Goal: Transaction & Acquisition: Purchase product/service

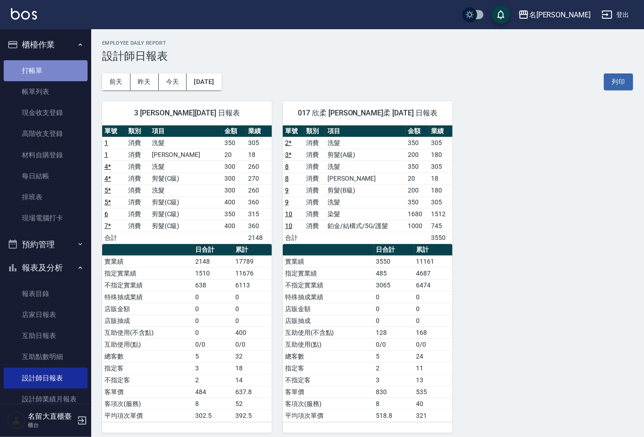
click at [67, 72] on link "打帳單" at bounding box center [46, 70] width 84 height 21
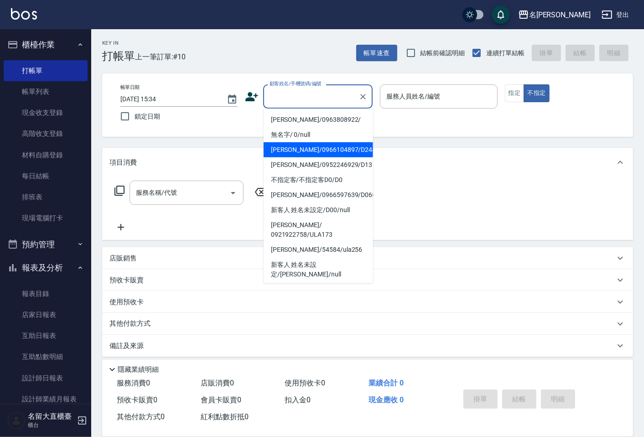
click at [282, 103] on input "顧客姓名/手機號碼/編號" at bounding box center [311, 96] width 88 height 16
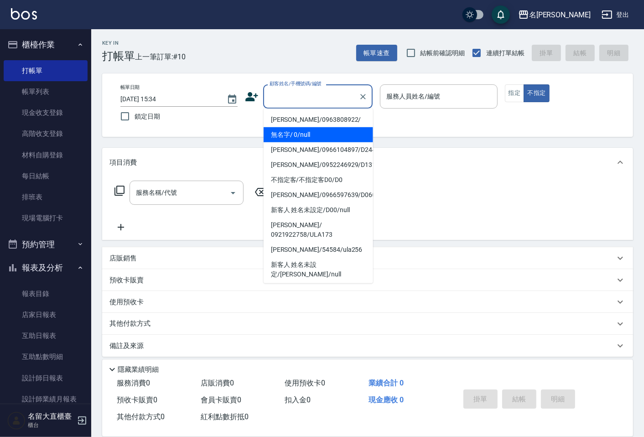
click at [285, 130] on li "無名字/ 0/null" at bounding box center [317, 134] width 109 height 15
type input "無名字/ 0/null"
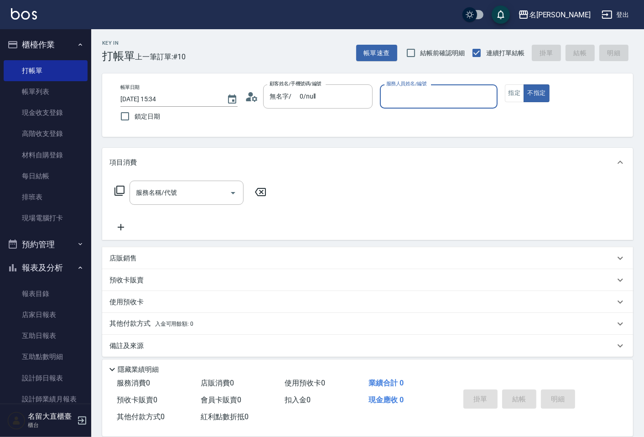
click at [420, 96] on input "服務人員姓名/編號" at bounding box center [438, 96] width 109 height 16
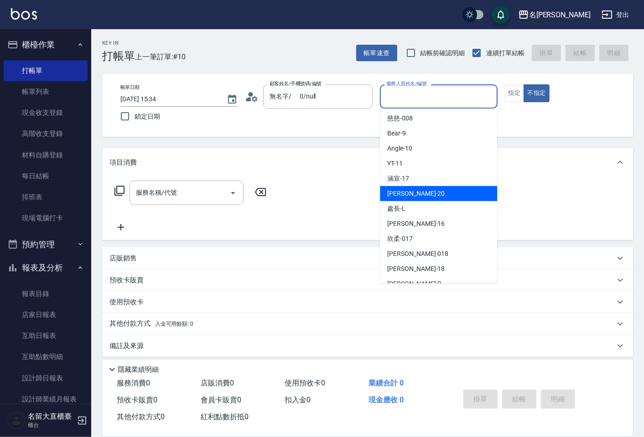
scroll to position [133, 0]
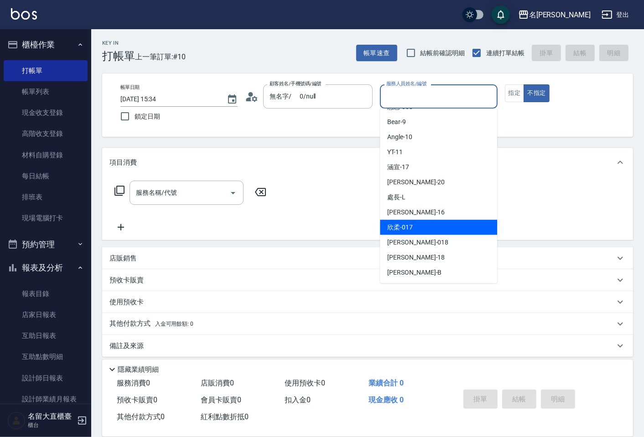
click at [415, 230] on div "欣柔 -017" at bounding box center [438, 227] width 117 height 15
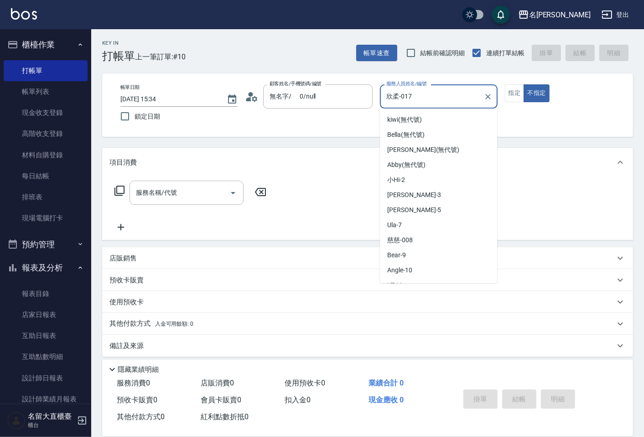
click at [392, 94] on input "欣柔-017" at bounding box center [431, 96] width 95 height 16
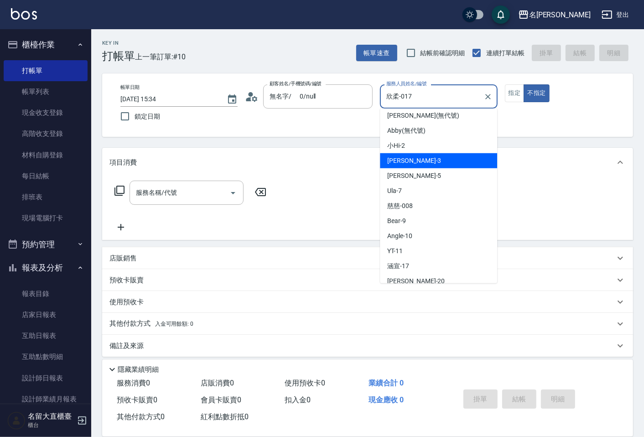
scroll to position [34, 0]
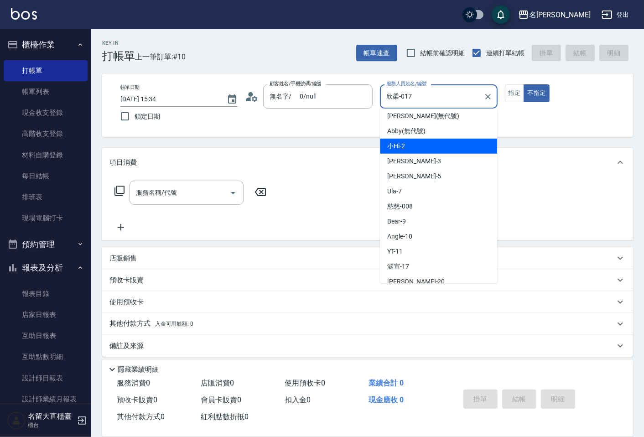
click at [417, 148] on div "小Hi -2" at bounding box center [438, 146] width 117 height 15
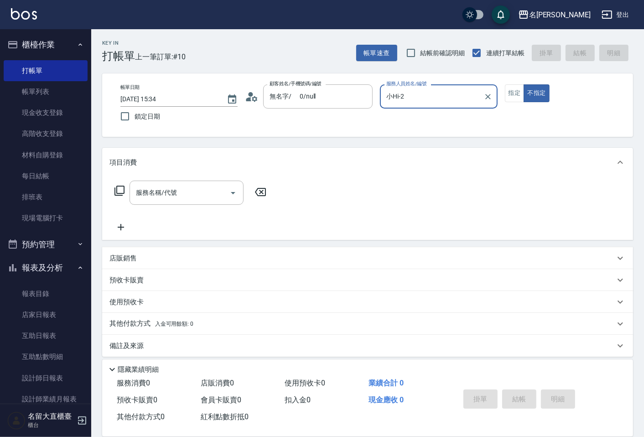
click at [423, 99] on input "小Hi-2" at bounding box center [431, 96] width 95 height 16
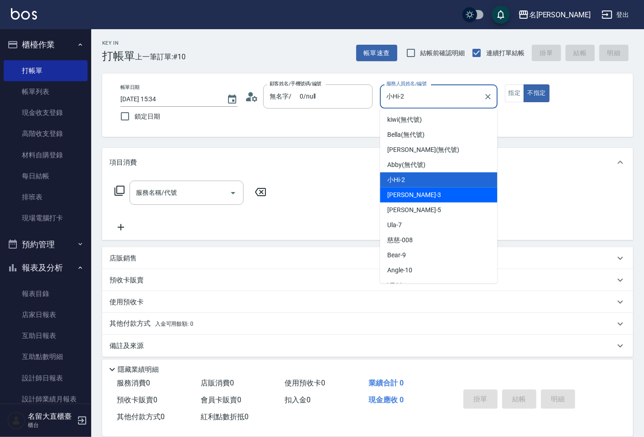
click at [404, 198] on span "[PERSON_NAME]3" at bounding box center [414, 195] width 54 height 10
type input "[PERSON_NAME]3"
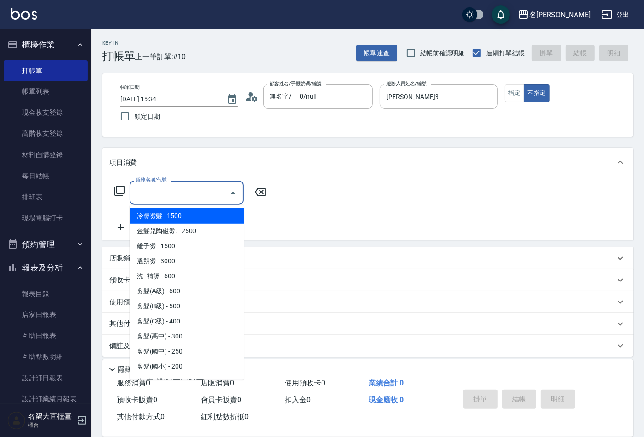
click at [212, 189] on input "服務名稱/代號" at bounding box center [180, 193] width 92 height 16
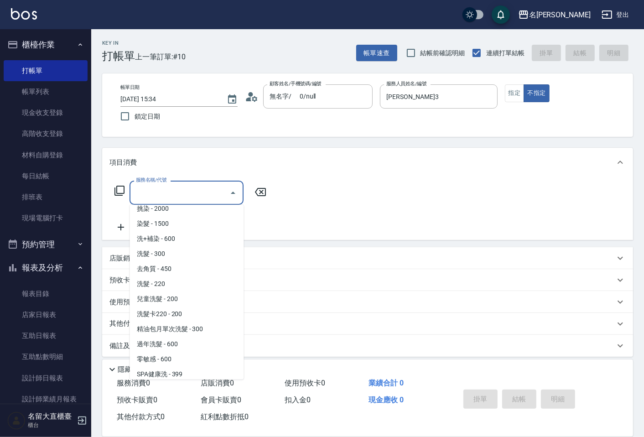
scroll to position [202, 0]
click at [164, 252] on span "洗髮 - 300" at bounding box center [186, 254] width 114 height 15
type input "洗髮(500)"
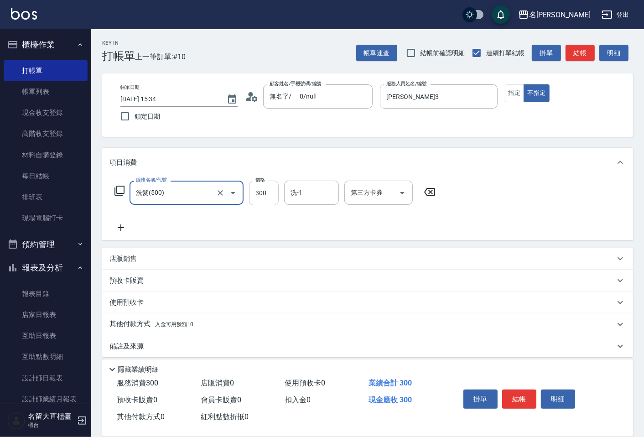
click at [249, 188] on input "300" at bounding box center [264, 192] width 30 height 25
type input "350"
click at [115, 226] on icon at bounding box center [120, 227] width 23 height 11
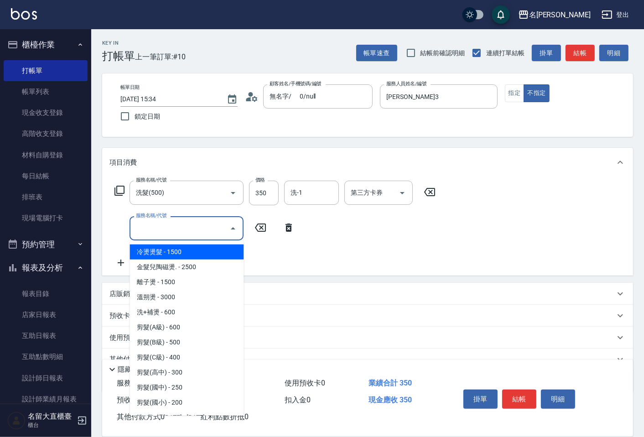
click at [149, 224] on input "服務名稱/代號" at bounding box center [180, 228] width 92 height 16
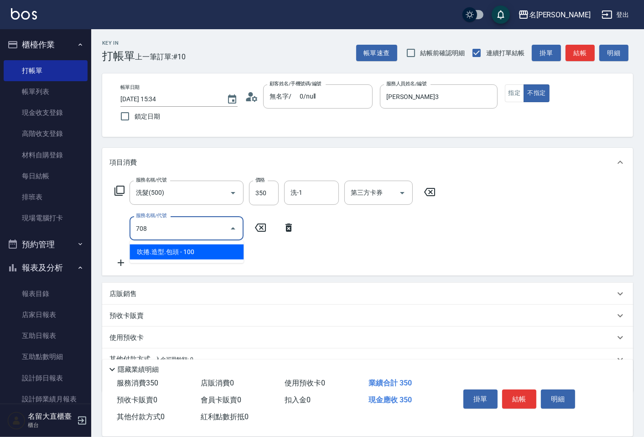
click at [195, 252] on span "吹捲.造型.包頭 - 100" at bounding box center [186, 251] width 114 height 15
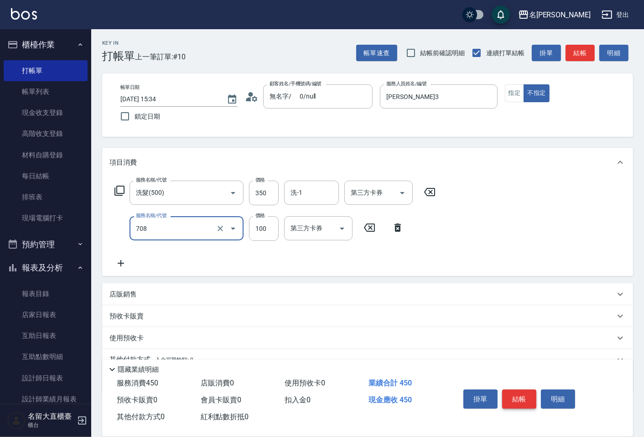
type input "吹捲.造型.包頭(708)"
click at [504, 392] on button "結帳" at bounding box center [519, 398] width 34 height 19
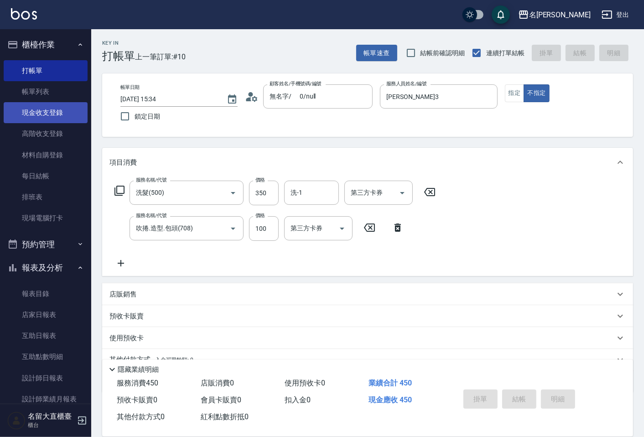
type input "[DATE] 15:35"
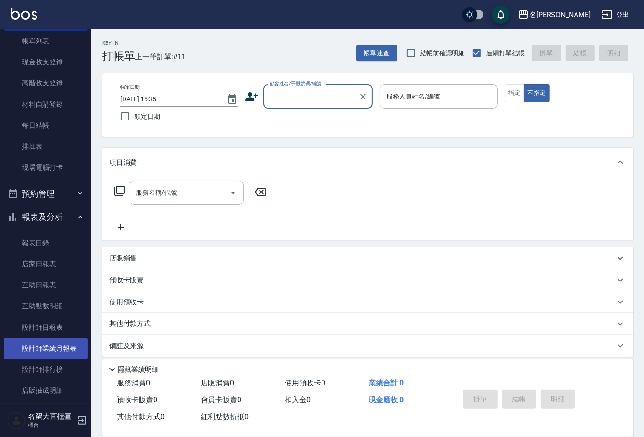
scroll to position [179, 0]
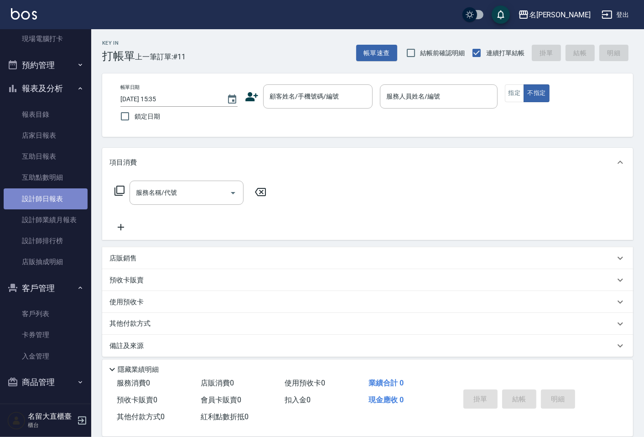
click at [48, 191] on link "設計師日報表" at bounding box center [46, 198] width 84 height 21
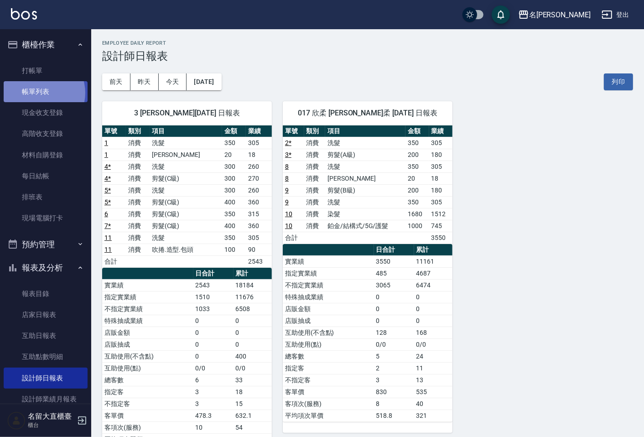
click at [39, 93] on link "帳單列表" at bounding box center [46, 91] width 84 height 21
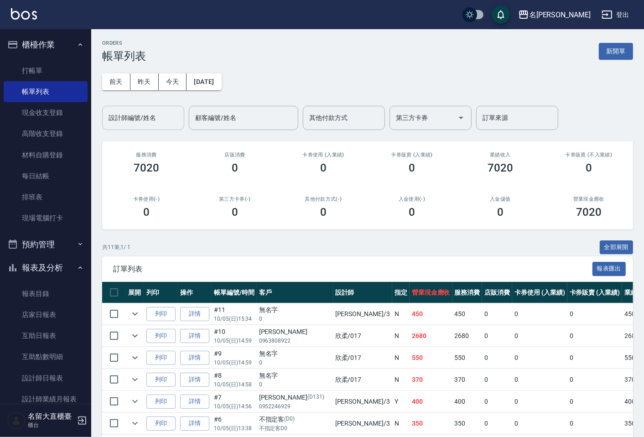
click at [114, 108] on div "設計師編號/姓名" at bounding box center [143, 118] width 82 height 24
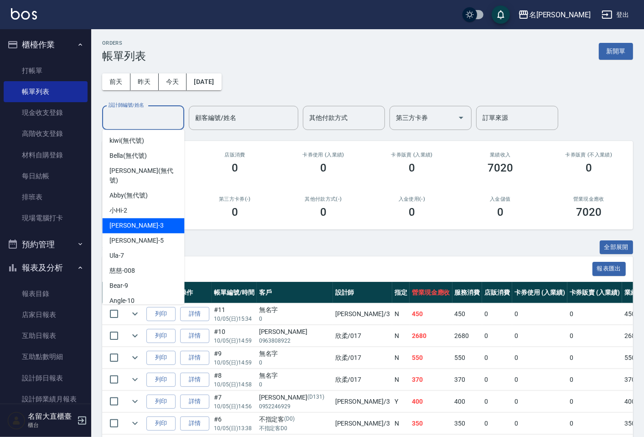
click at [151, 218] on div "[PERSON_NAME]3" at bounding box center [143, 225] width 82 height 15
type input "[PERSON_NAME]3"
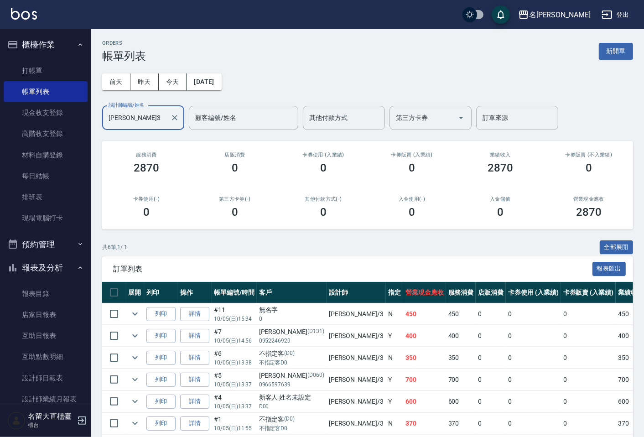
scroll to position [41, 0]
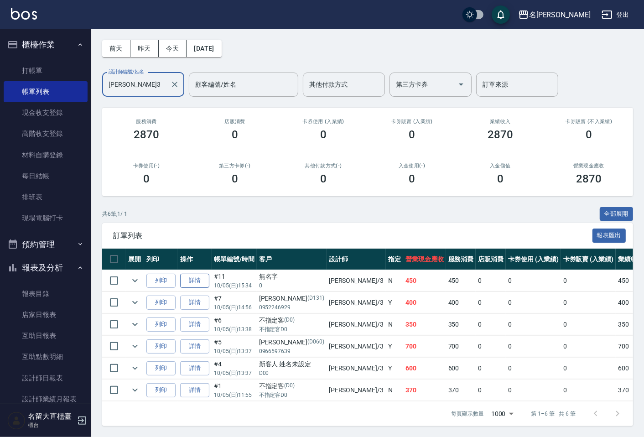
click at [193, 273] on link "詳情" at bounding box center [194, 280] width 29 height 14
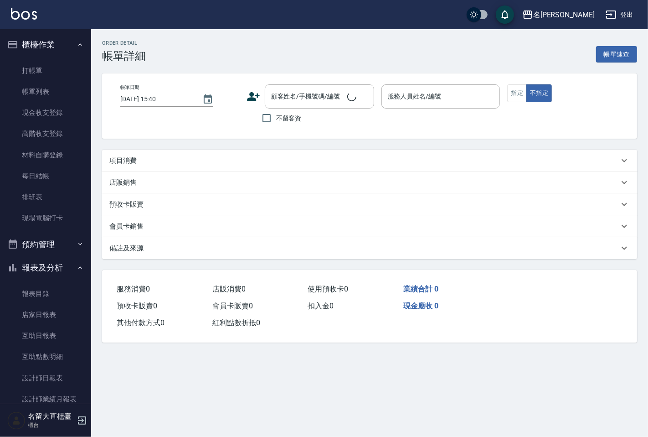
type input "[DATE] 15:34"
type input "[PERSON_NAME]3"
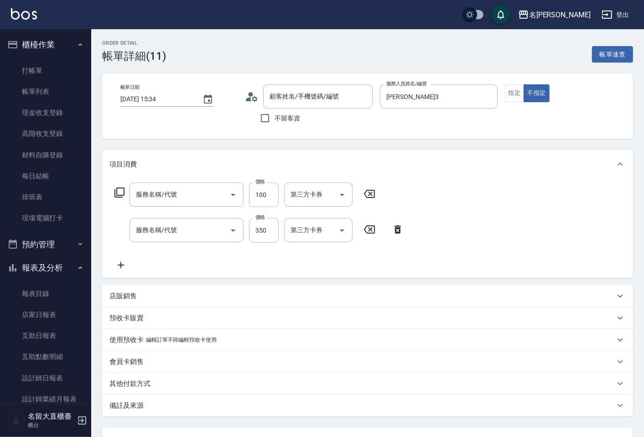
type input "無名字/ 0/null"
type input "吹捲.造型.包頭(708)"
type input "洗髮(500)"
click at [300, 225] on div "洗-1 洗-1" at bounding box center [311, 230] width 55 height 24
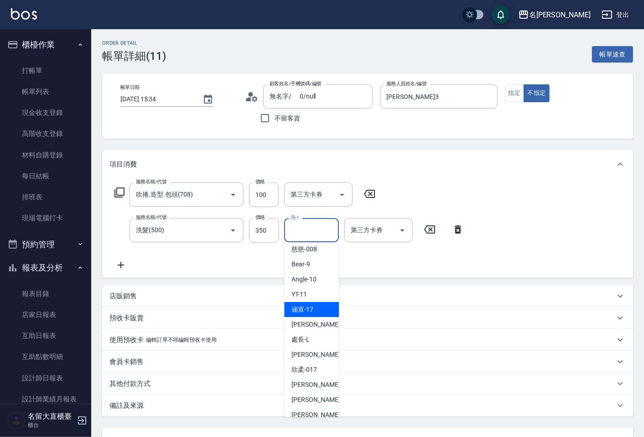
scroll to position [152, 0]
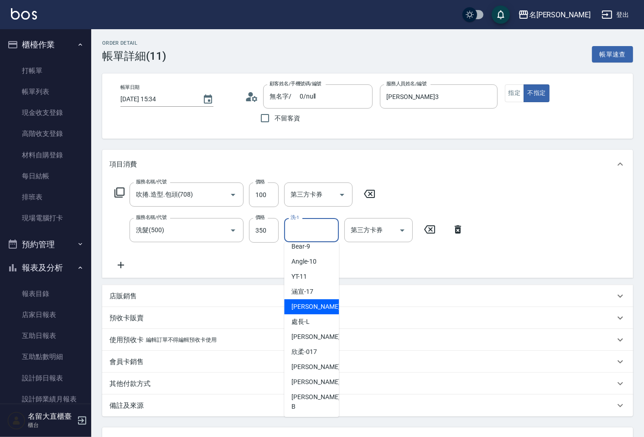
click at [309, 311] on span "詩雅 -20" at bounding box center [319, 307] width 57 height 10
type input "詩雅-20"
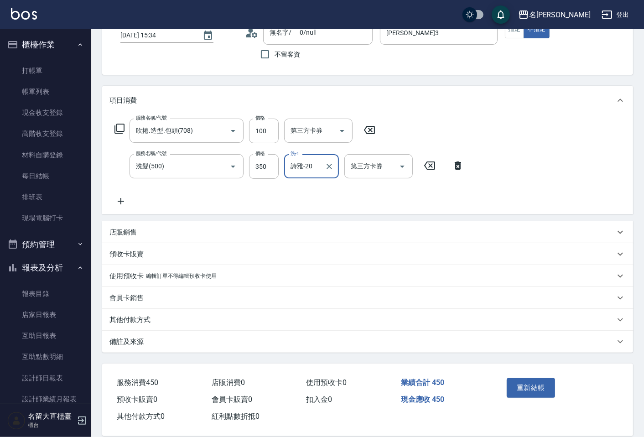
scroll to position [76, 0]
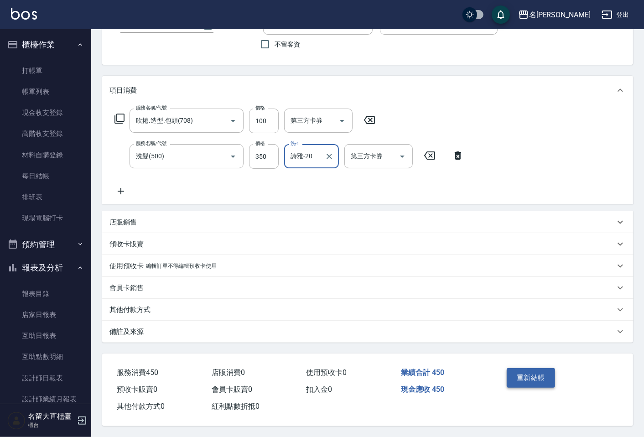
click at [527, 371] on button "重新結帳" at bounding box center [530, 377] width 48 height 19
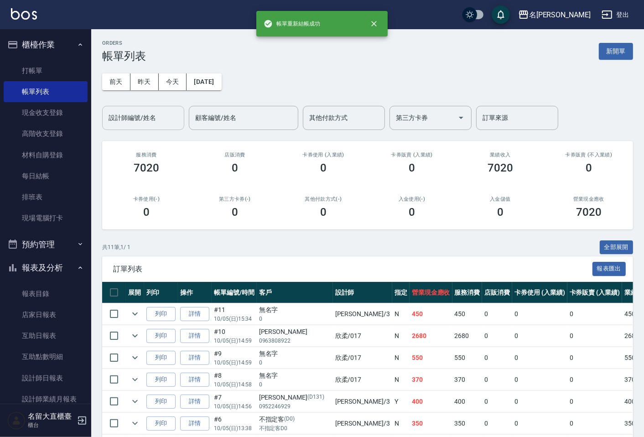
click at [144, 116] on input "設計師編號/姓名" at bounding box center [143, 118] width 74 height 16
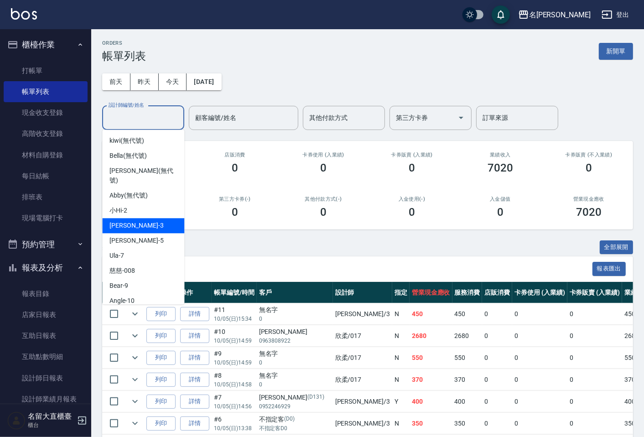
click at [141, 218] on div "[PERSON_NAME]3" at bounding box center [143, 225] width 82 height 15
type input "[PERSON_NAME]3"
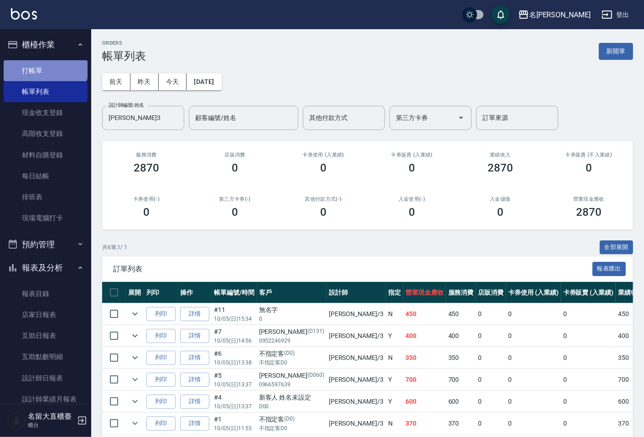
click at [45, 65] on link "打帳單" at bounding box center [46, 70] width 84 height 21
